Goal: Task Accomplishment & Management: Use online tool/utility

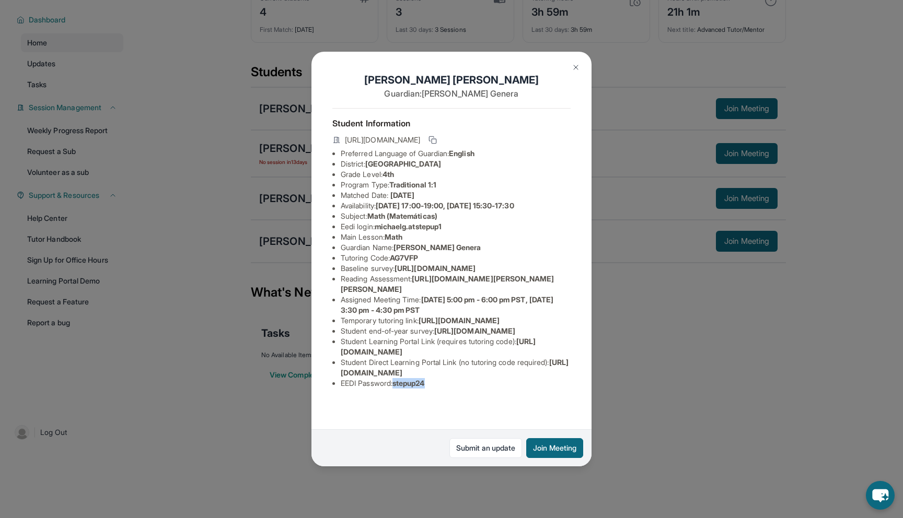
scroll to position [66, 0]
click at [579, 62] on button at bounding box center [575, 67] width 21 height 21
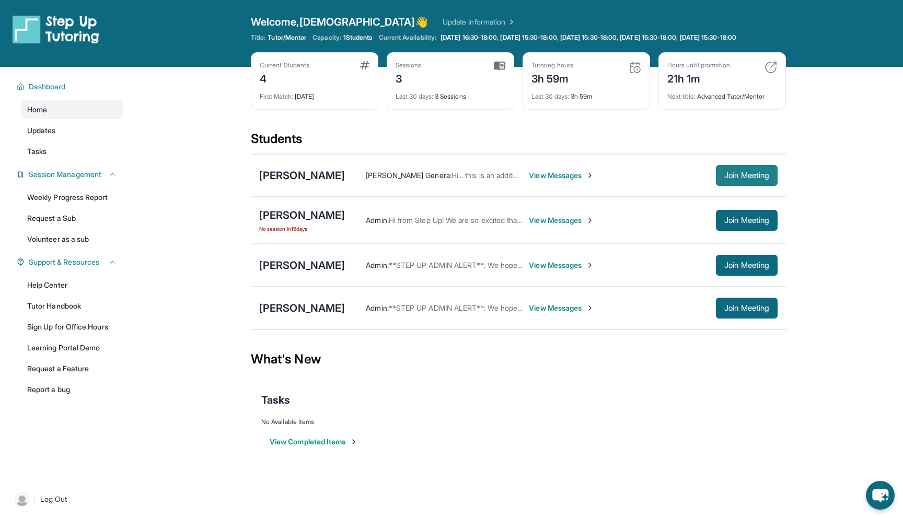
click at [750, 179] on span "Join Meeting" at bounding box center [746, 175] width 45 height 6
